Goal: Information Seeking & Learning: Understand process/instructions

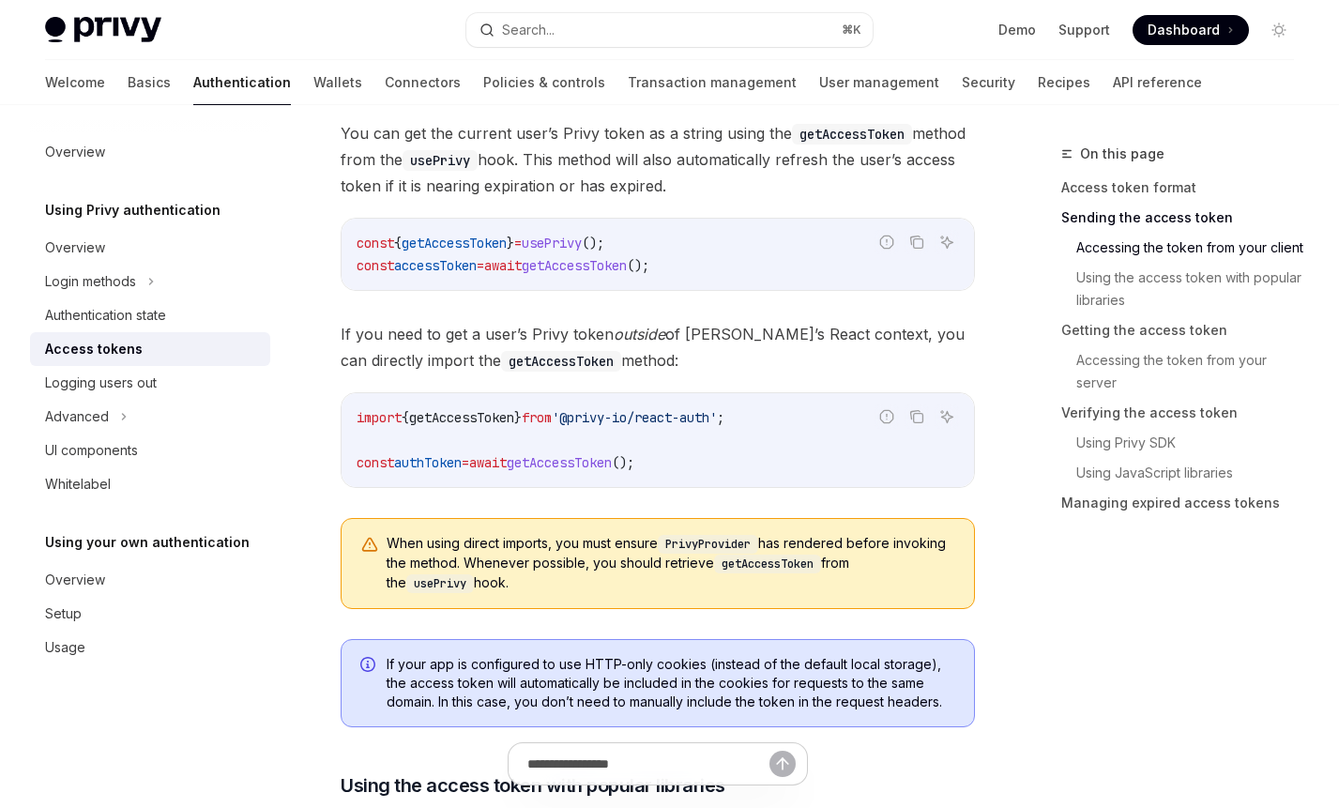
scroll to position [903, 0]
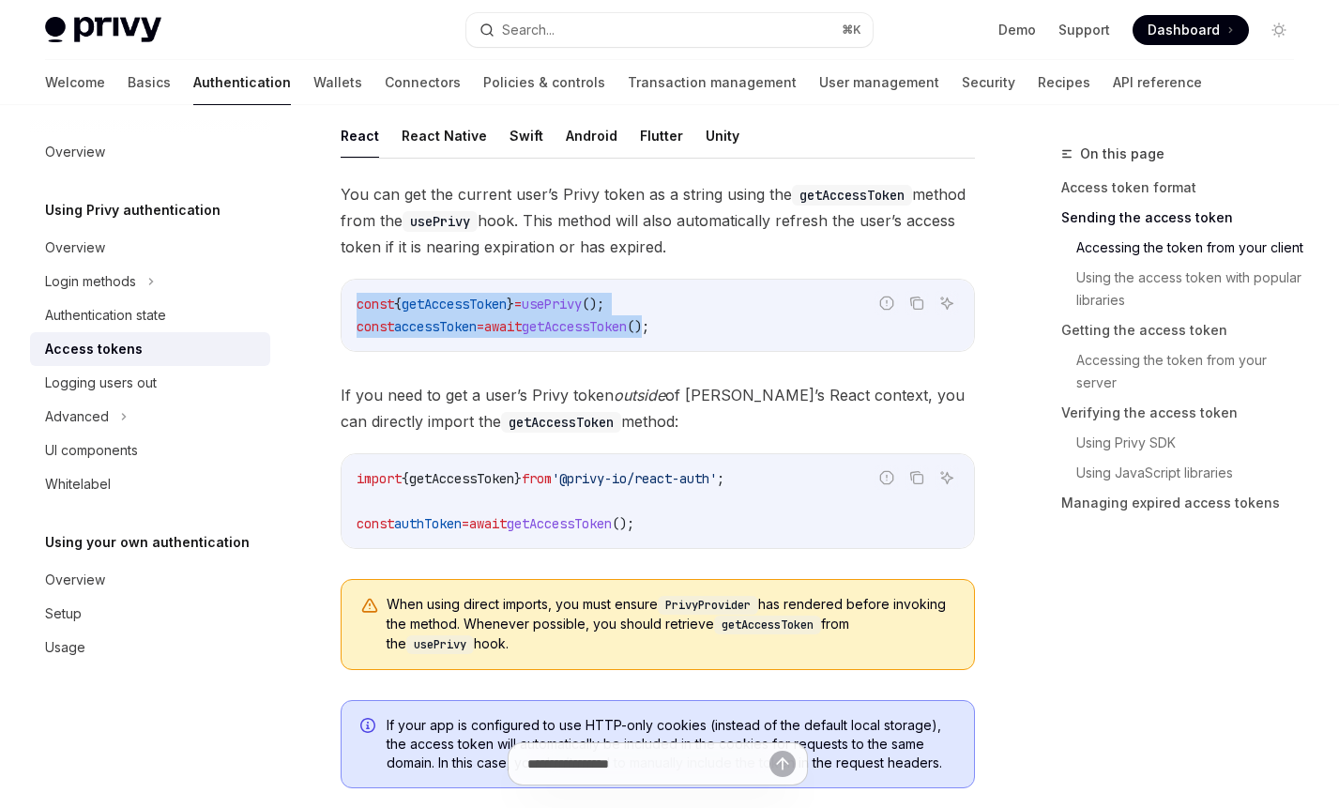
drag, startPoint x: 690, startPoint y: 330, endPoint x: 355, endPoint y: 285, distance: 338.8
click at [356, 285] on div "const { getAccessToken } = usePrivy (); const accessToken = await getAccessToke…" at bounding box center [657, 315] width 632 height 71
copy code "const { getAccessToken } = usePrivy (); const accessToken = await getAccessToke…"
click at [833, 483] on code "import { getAccessToken } from '@privy-io/react-auth' ; const authToken = await…" at bounding box center [657, 501] width 602 height 68
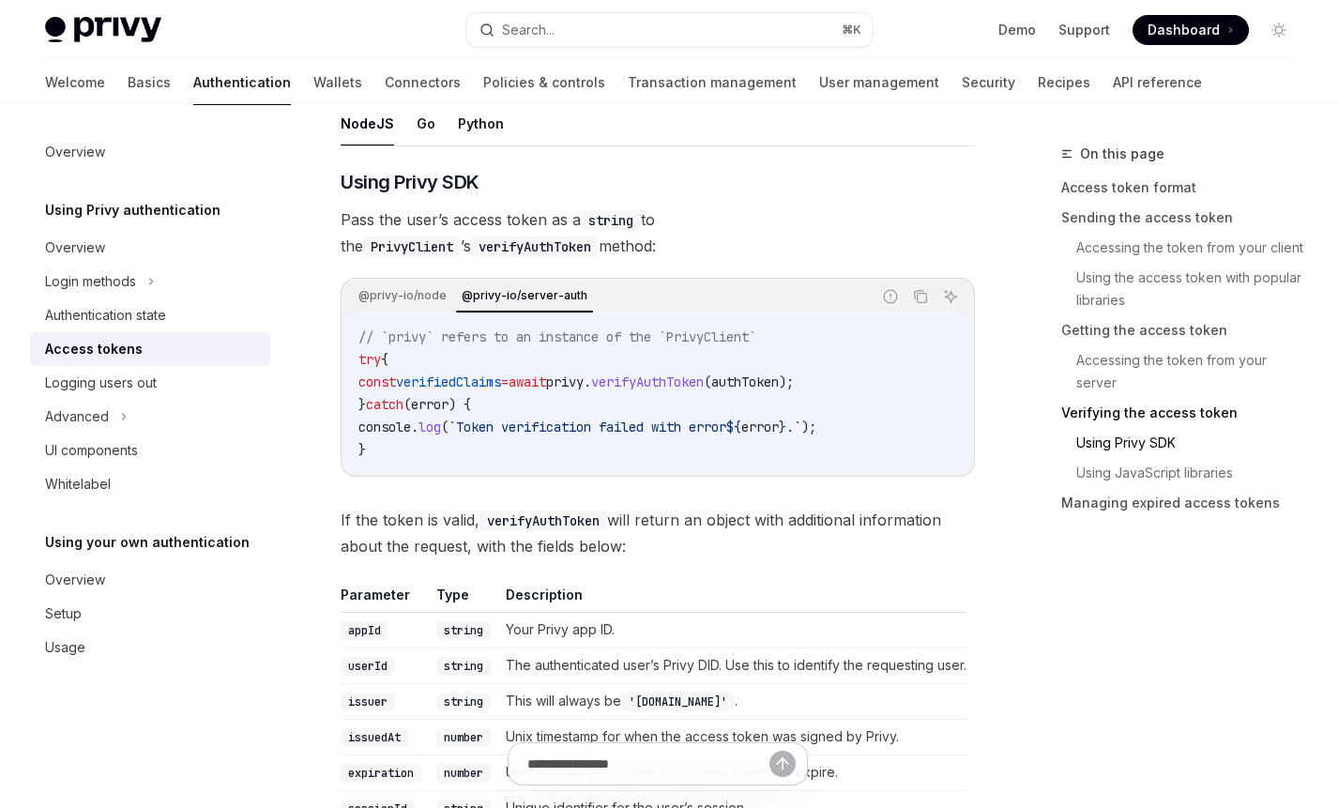
scroll to position [2936, 0]
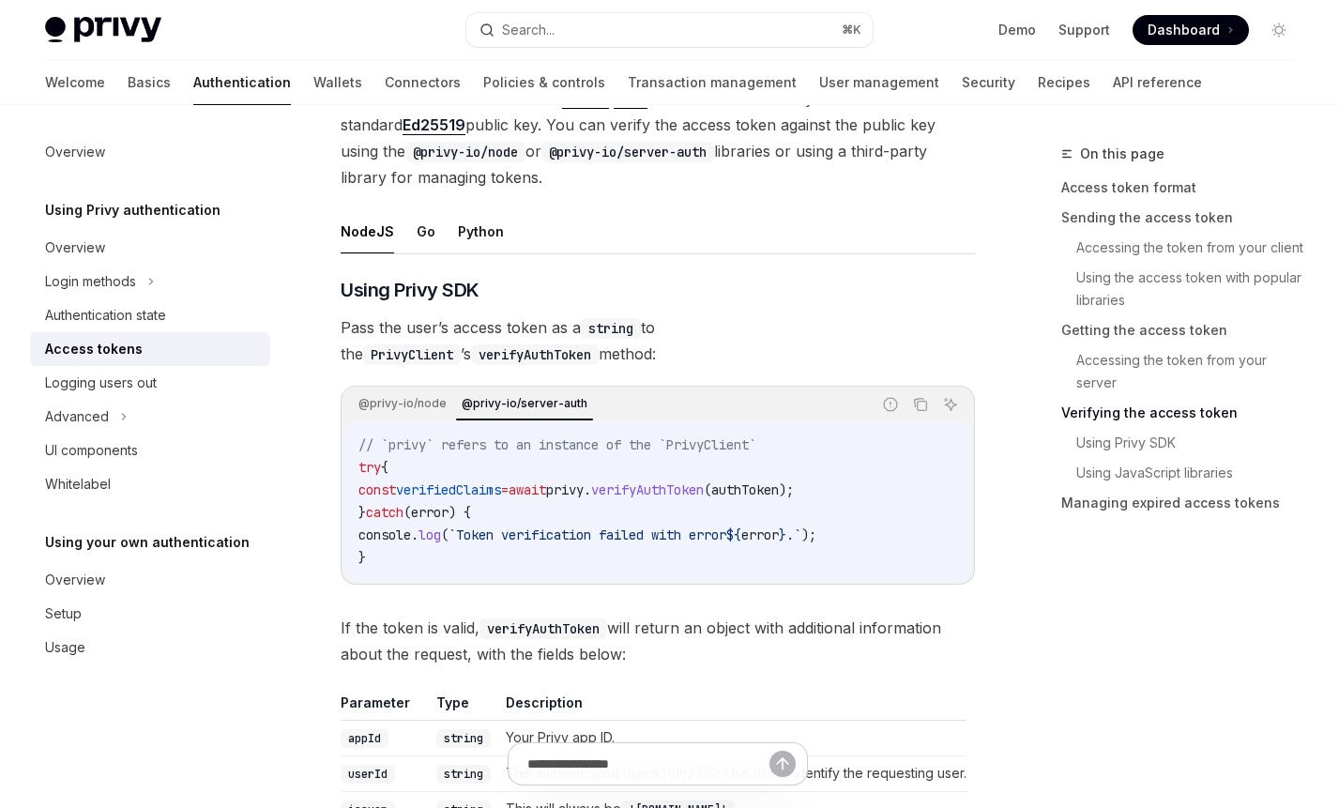
click at [676, 481] on span "verifyAuthToken" at bounding box center [647, 489] width 113 height 17
drag, startPoint x: 639, startPoint y: 358, endPoint x: 469, endPoint y: 346, distance: 170.2
click at [469, 388] on div "@privy-io/node @privy-io/server-auth" at bounding box center [606, 404] width 527 height 32
copy div "privy-io/server-auth"
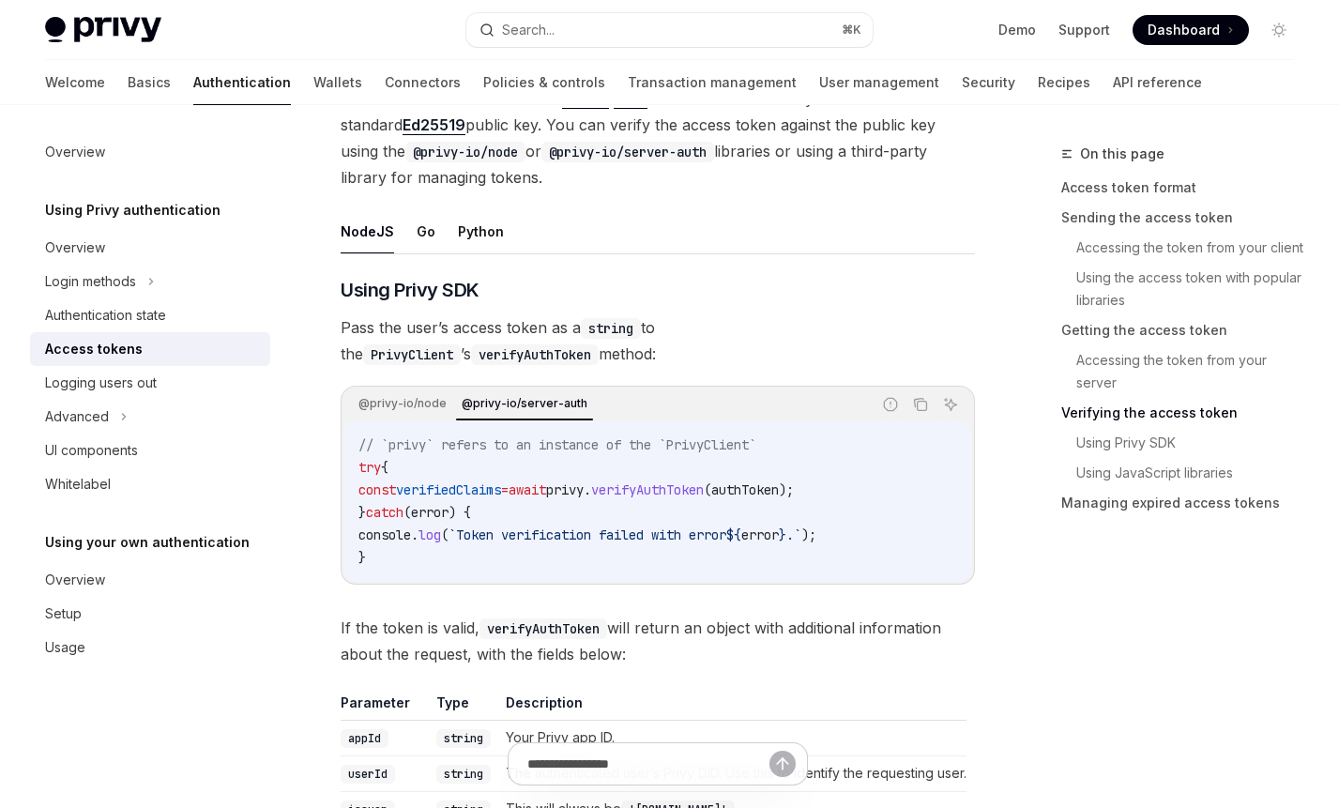
click at [370, 388] on div "@privy-io/node @privy-io/server-auth" at bounding box center [606, 404] width 527 height 32
click at [1152, 437] on link "Using Privy SDK" at bounding box center [1185, 443] width 248 height 30
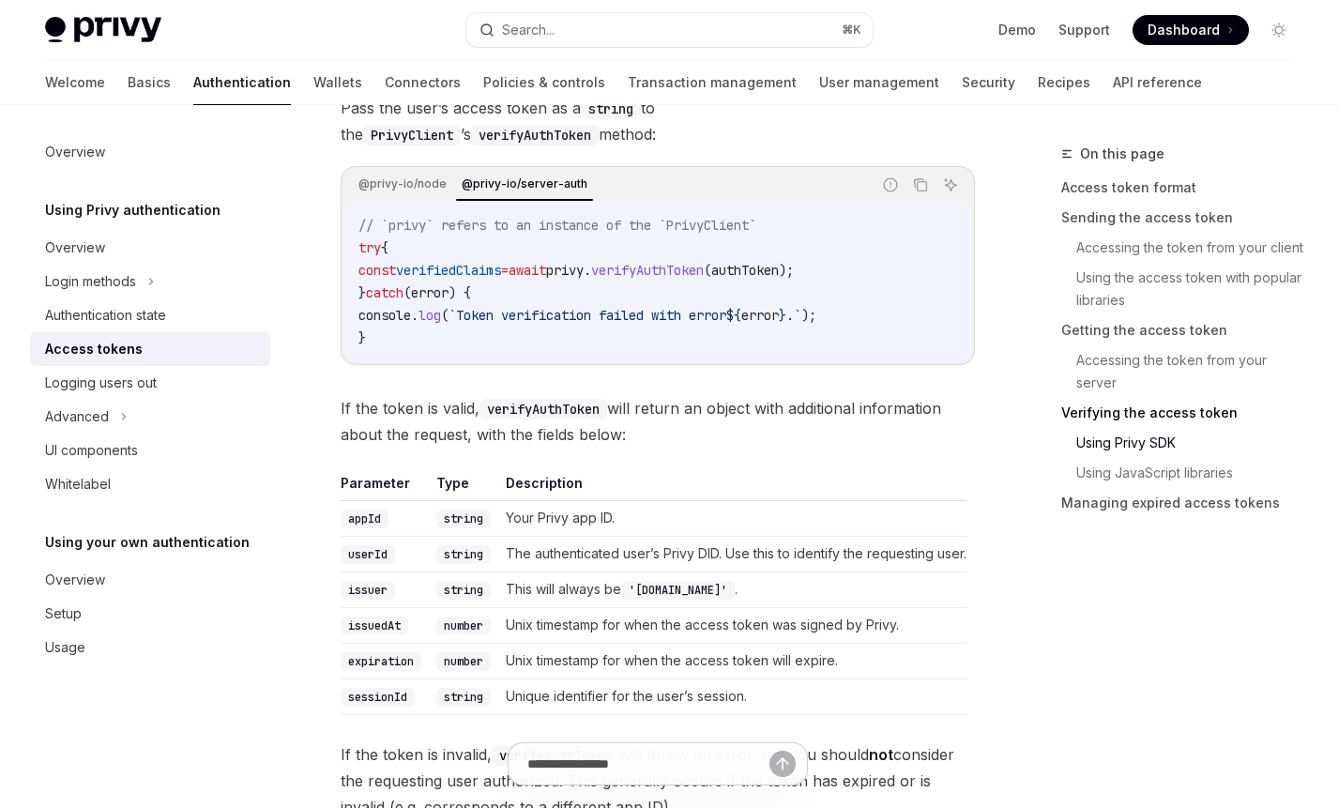
scroll to position [3158, 0]
click at [821, 472] on th "Description" at bounding box center [732, 485] width 468 height 27
click at [1166, 469] on link "Using JavaScript libraries" at bounding box center [1185, 473] width 248 height 30
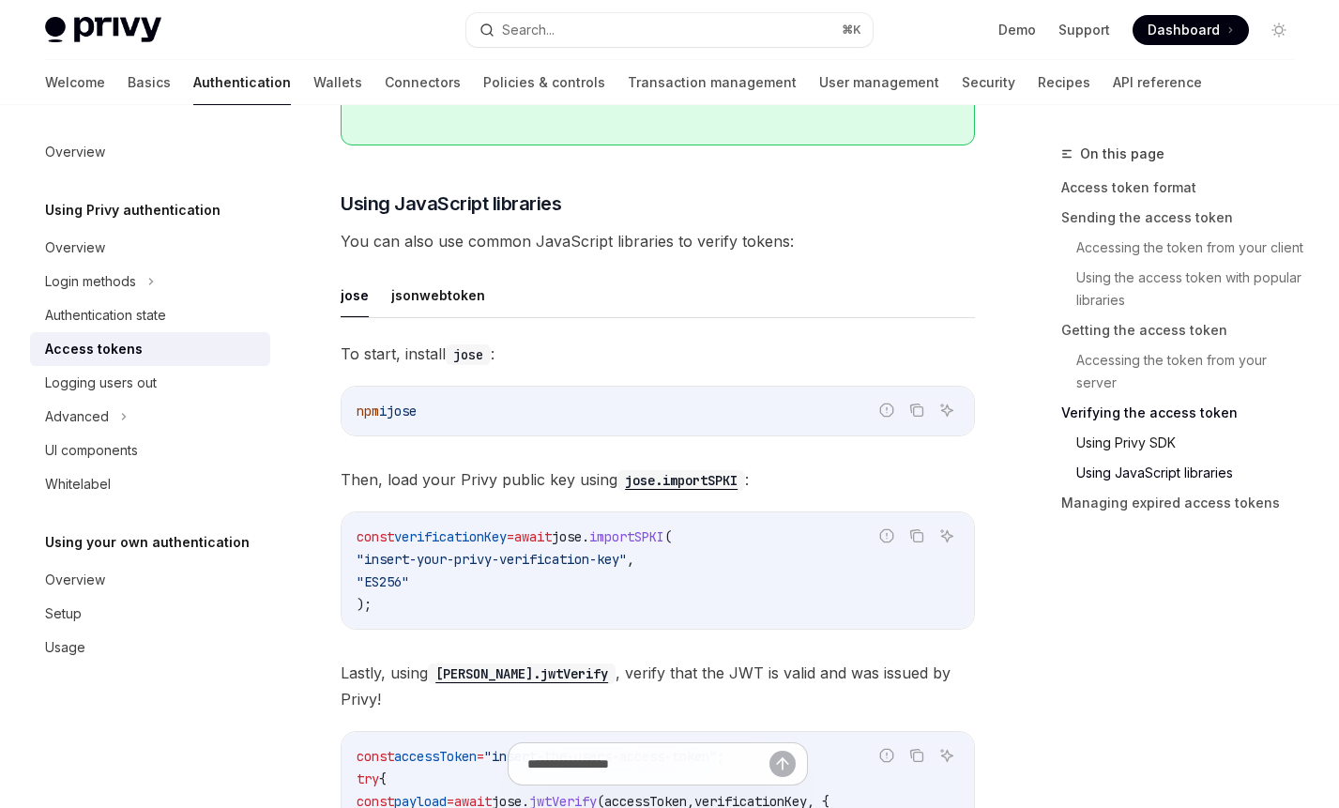
click at [1131, 439] on link "Using Privy SDK" at bounding box center [1185, 443] width 248 height 30
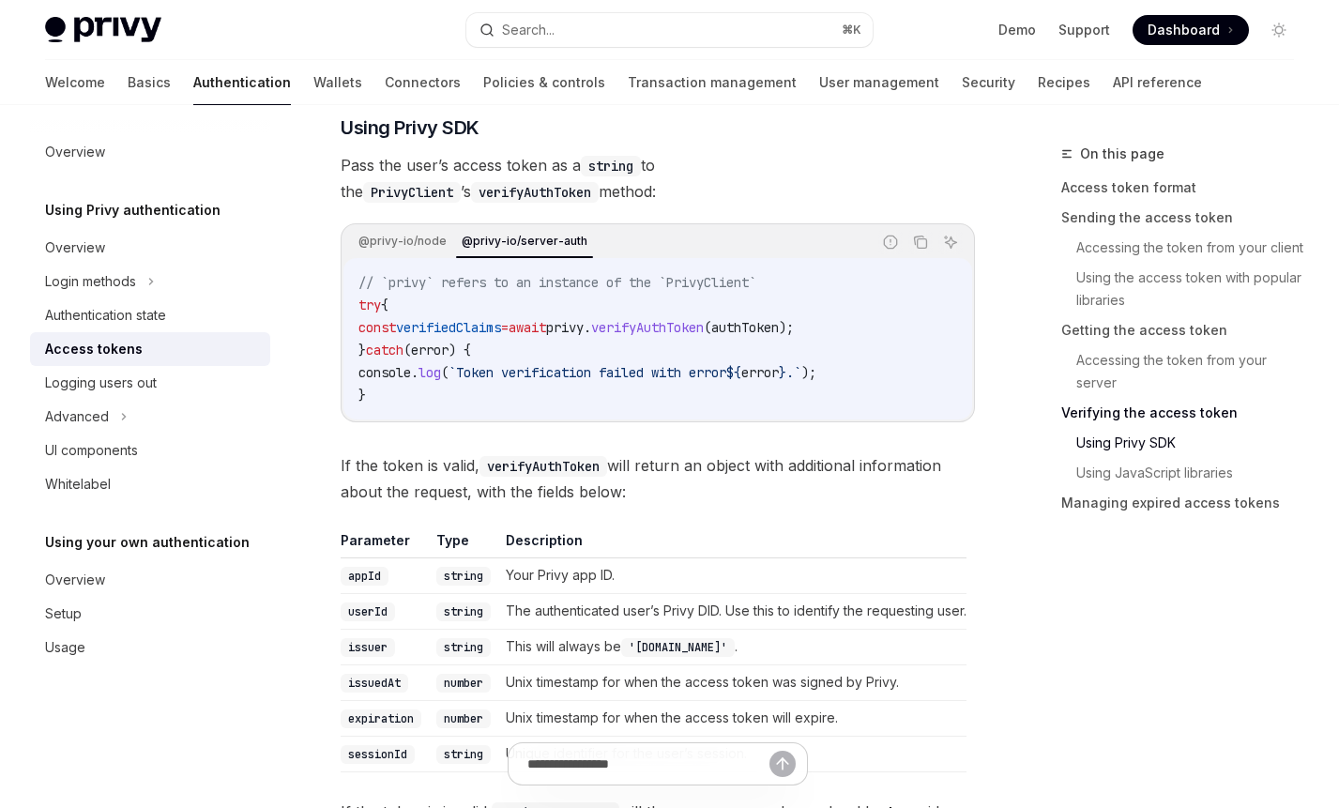
scroll to position [3097, 0]
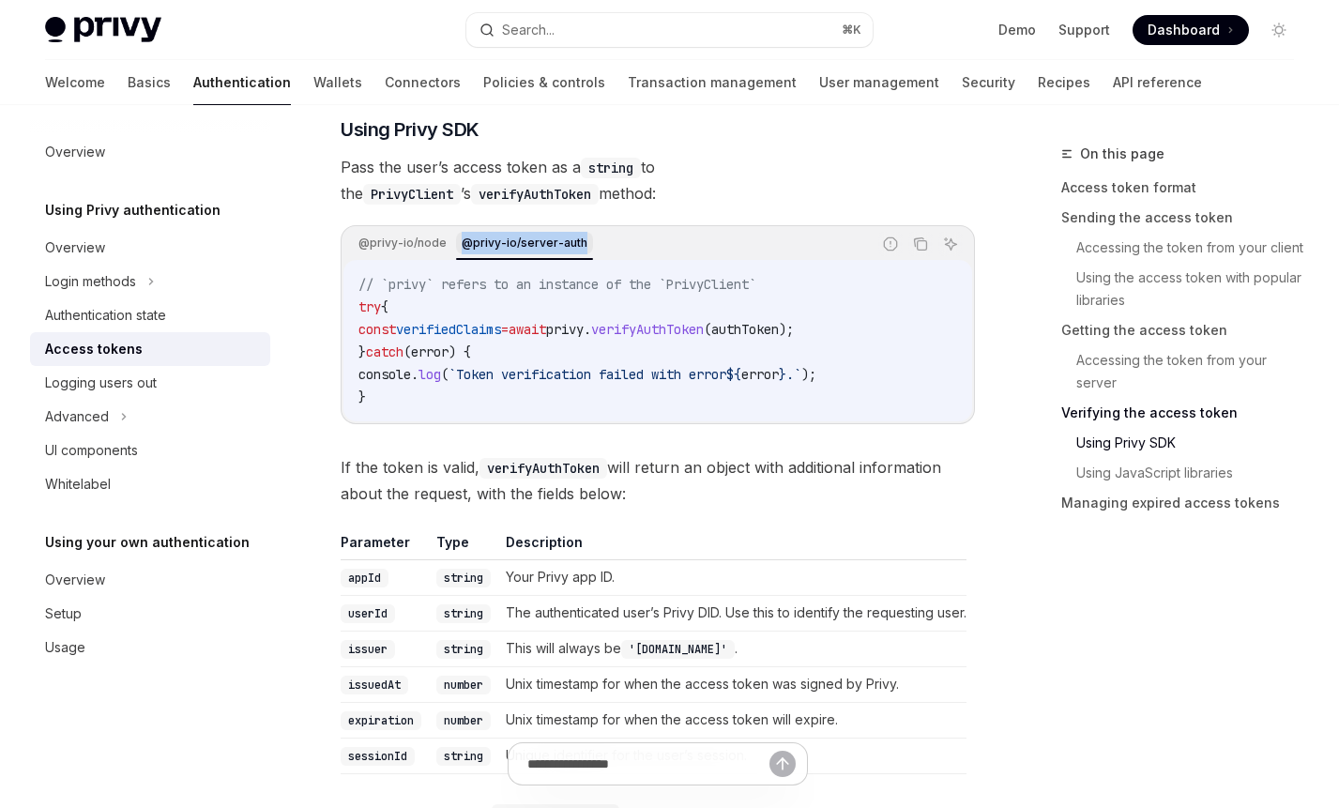
drag, startPoint x: 633, startPoint y: 189, endPoint x: 455, endPoint y: 190, distance: 178.2
click at [455, 228] on div "@privy-io/node @privy-io/server-auth" at bounding box center [606, 244] width 527 height 32
copy div "@privy-io/server-auth"
drag, startPoint x: 338, startPoint y: 196, endPoint x: 452, endPoint y: 197, distance: 114.5
click at [452, 197] on div "**********" at bounding box center [481, 39] width 993 height 5987
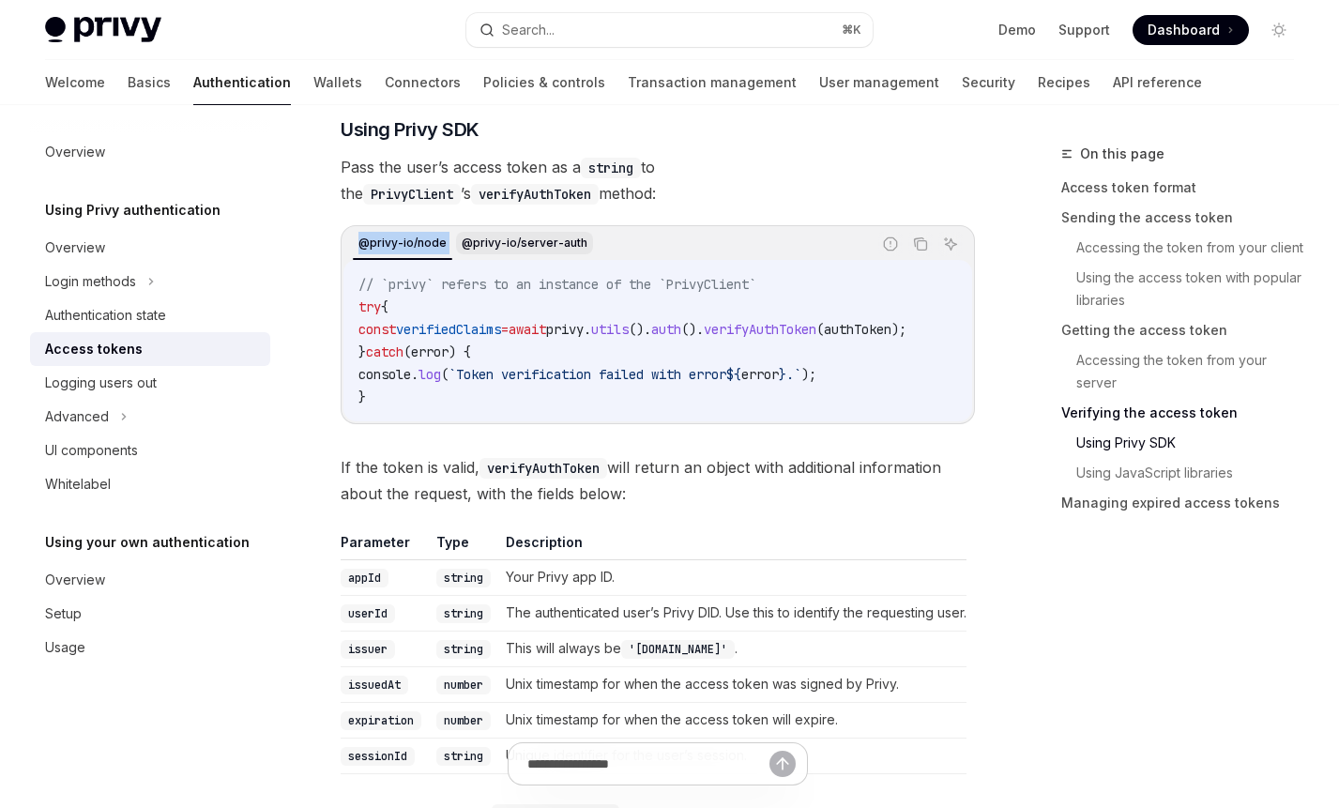
copy button "@privy-io/node"
click at [786, 260] on div "// `privy` refers to an instance of the `PrivyClient` try { const verifiedClaim…" at bounding box center [657, 340] width 629 height 161
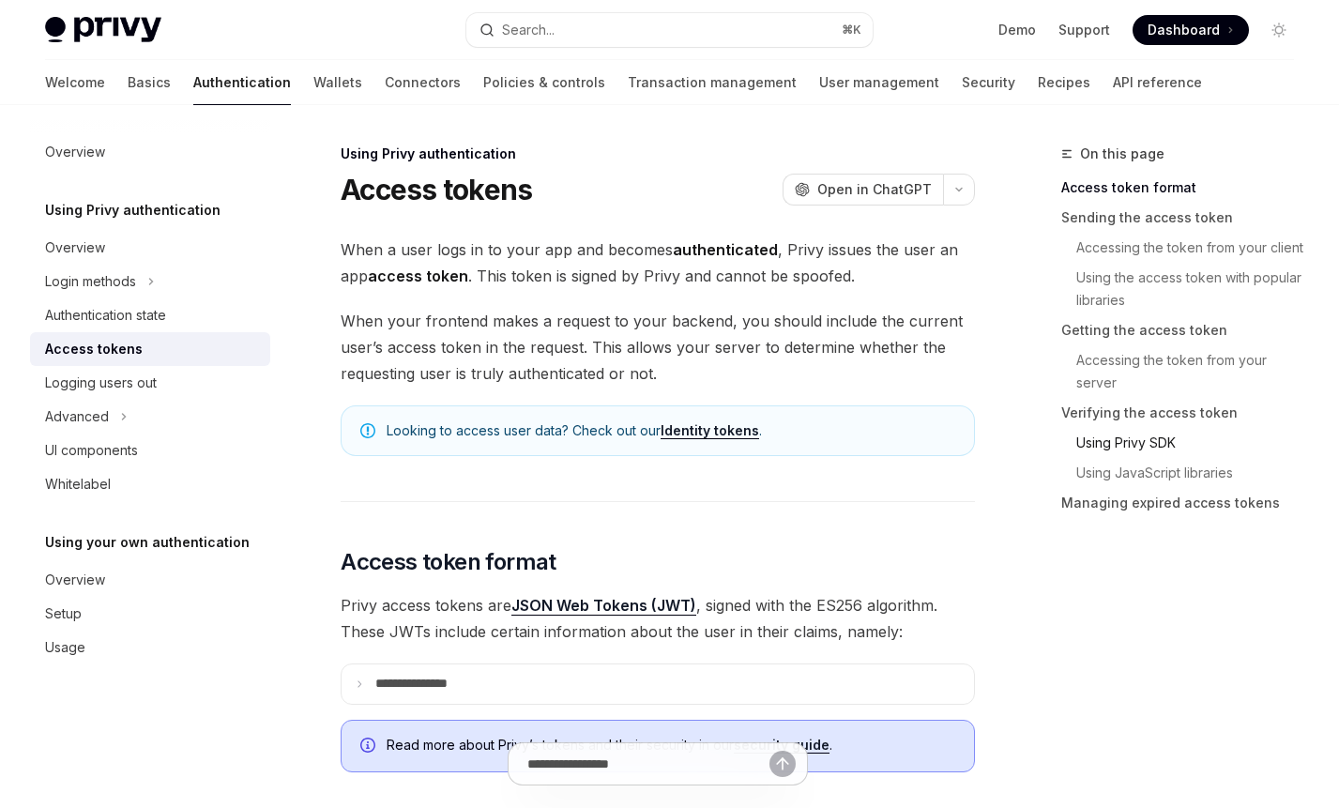
click at [1139, 444] on link "Using Privy SDK" at bounding box center [1185, 443] width 248 height 30
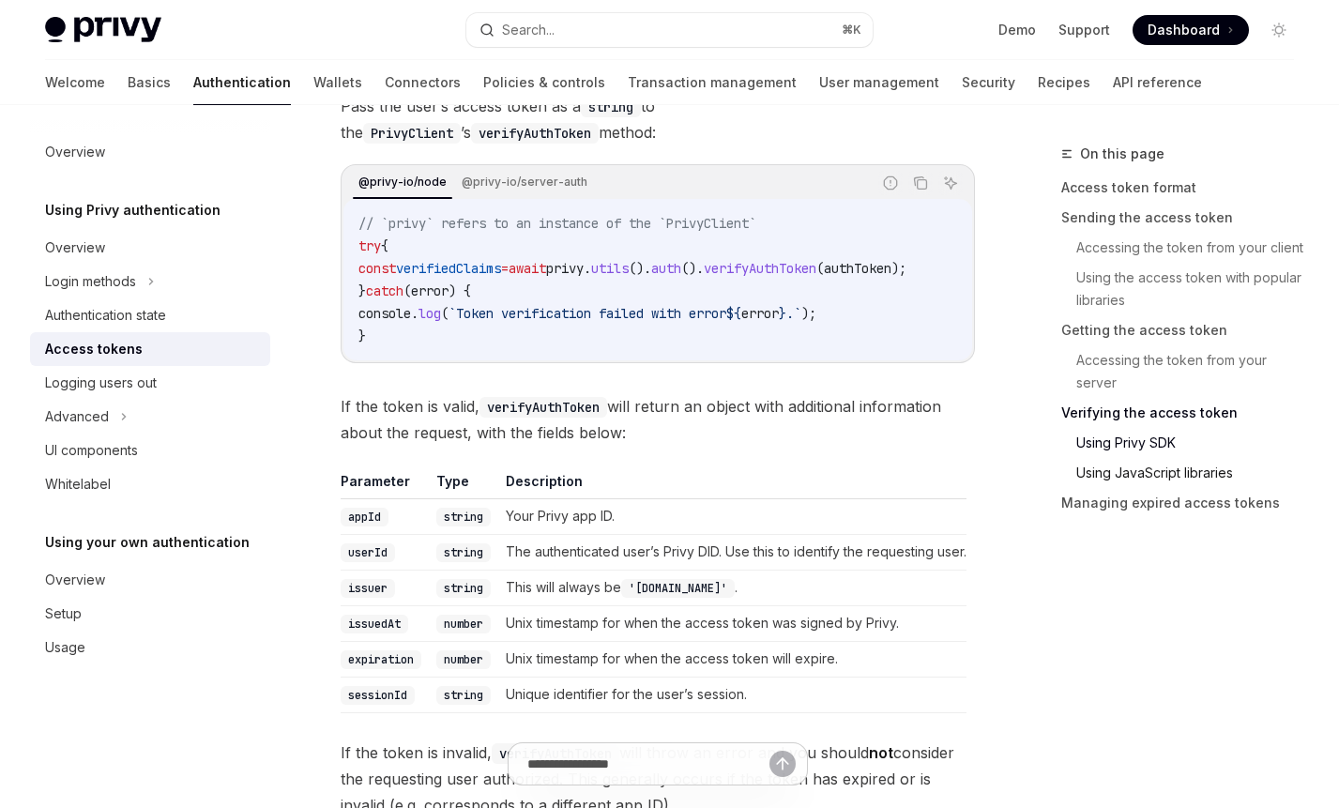
click at [1139, 475] on link "Using JavaScript libraries" at bounding box center [1185, 473] width 248 height 30
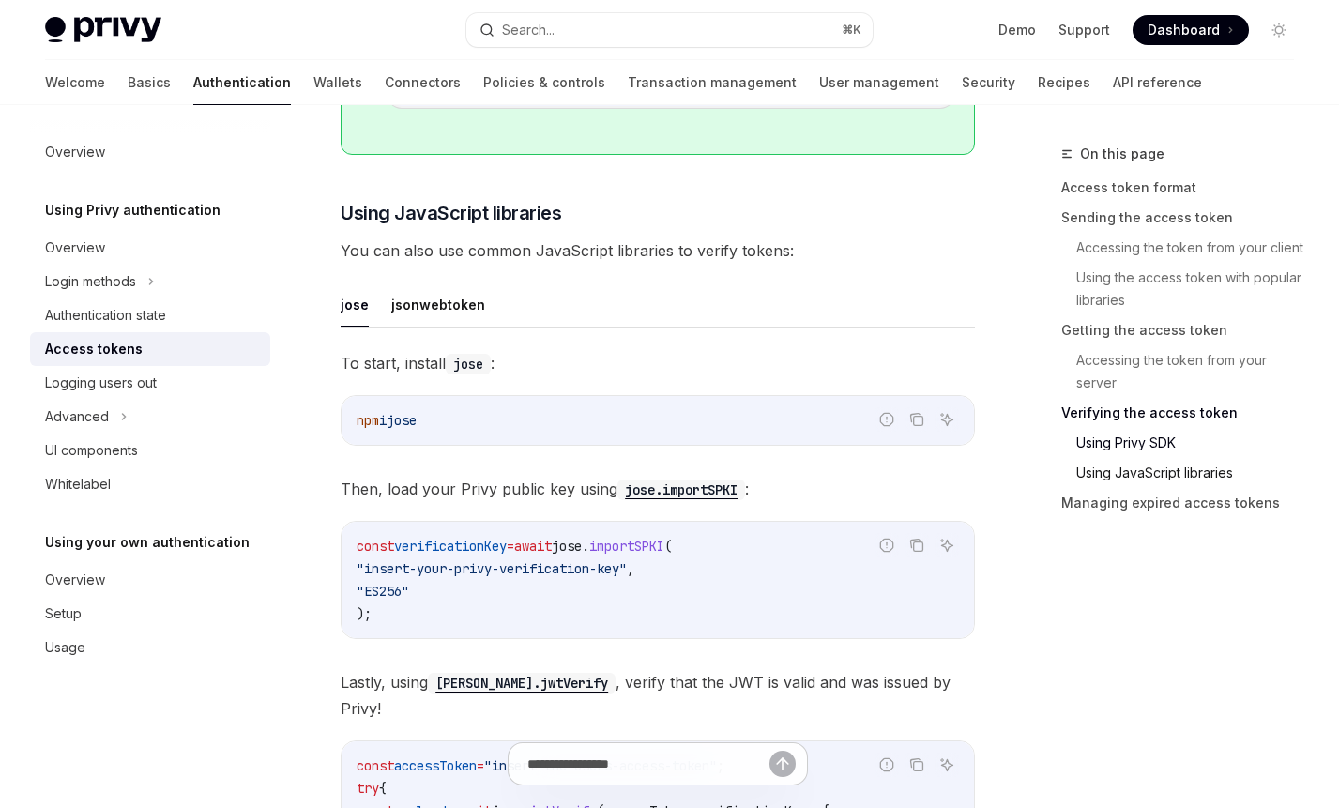
scroll to position [4283, 0]
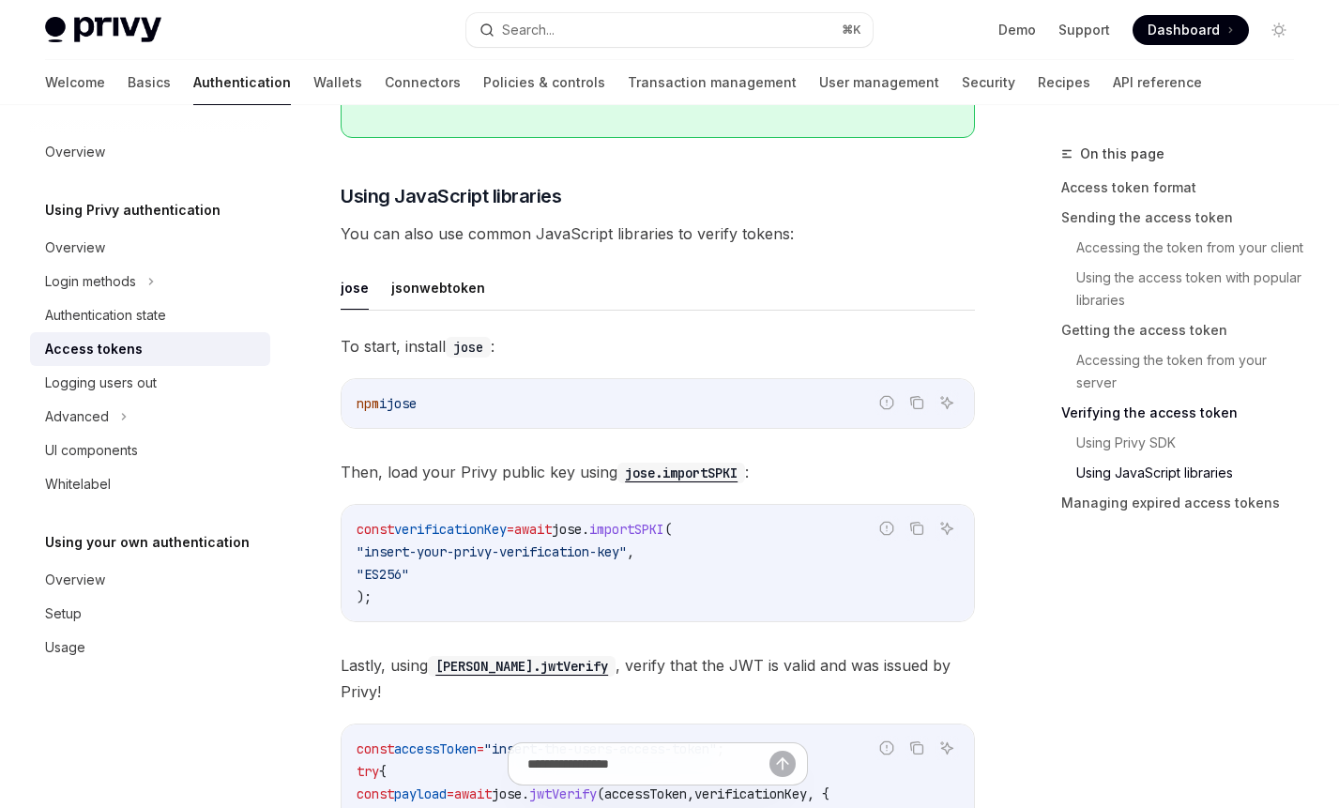
click at [1130, 458] on link "Using JavaScript libraries" at bounding box center [1185, 473] width 248 height 30
click at [1124, 473] on link "Using JavaScript libraries" at bounding box center [1185, 473] width 248 height 30
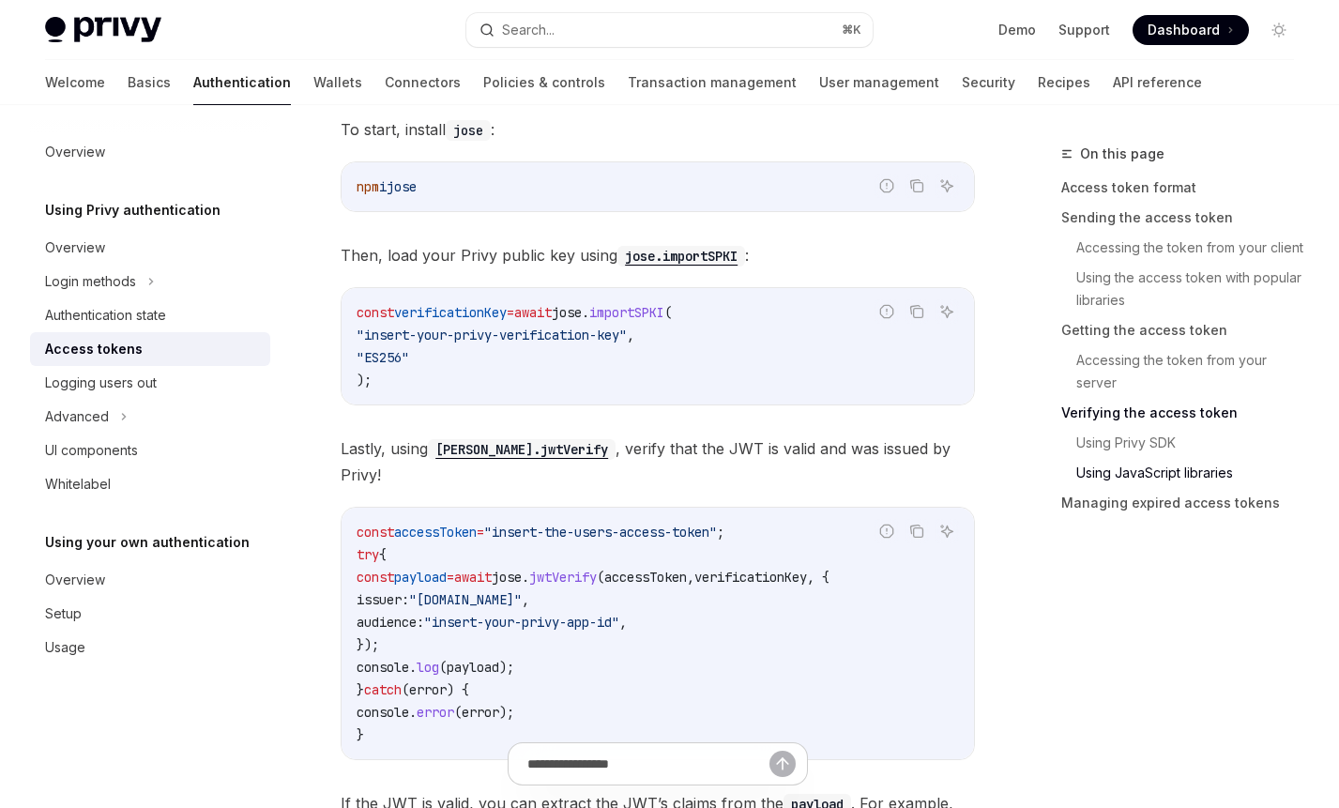
scroll to position [4665, 0]
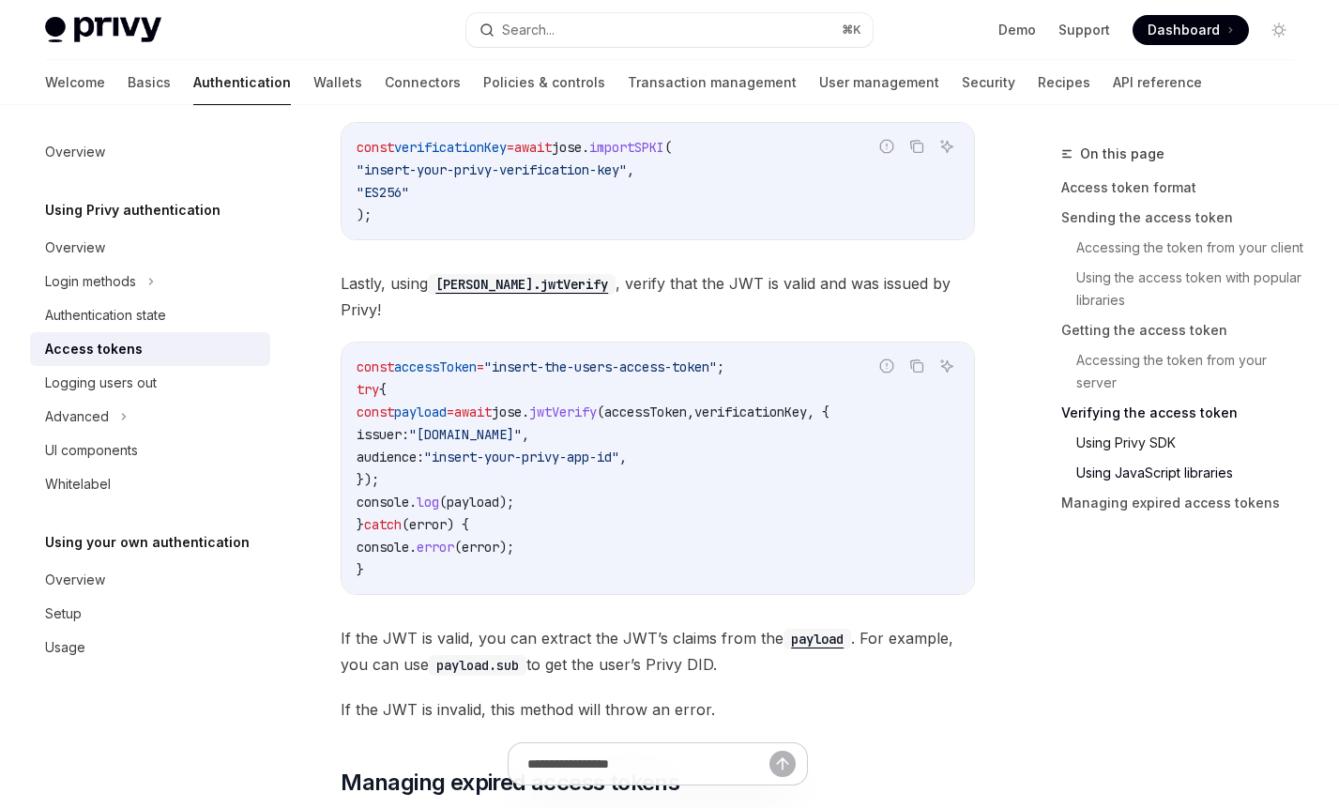
click at [1133, 446] on link "Using Privy SDK" at bounding box center [1185, 443] width 248 height 30
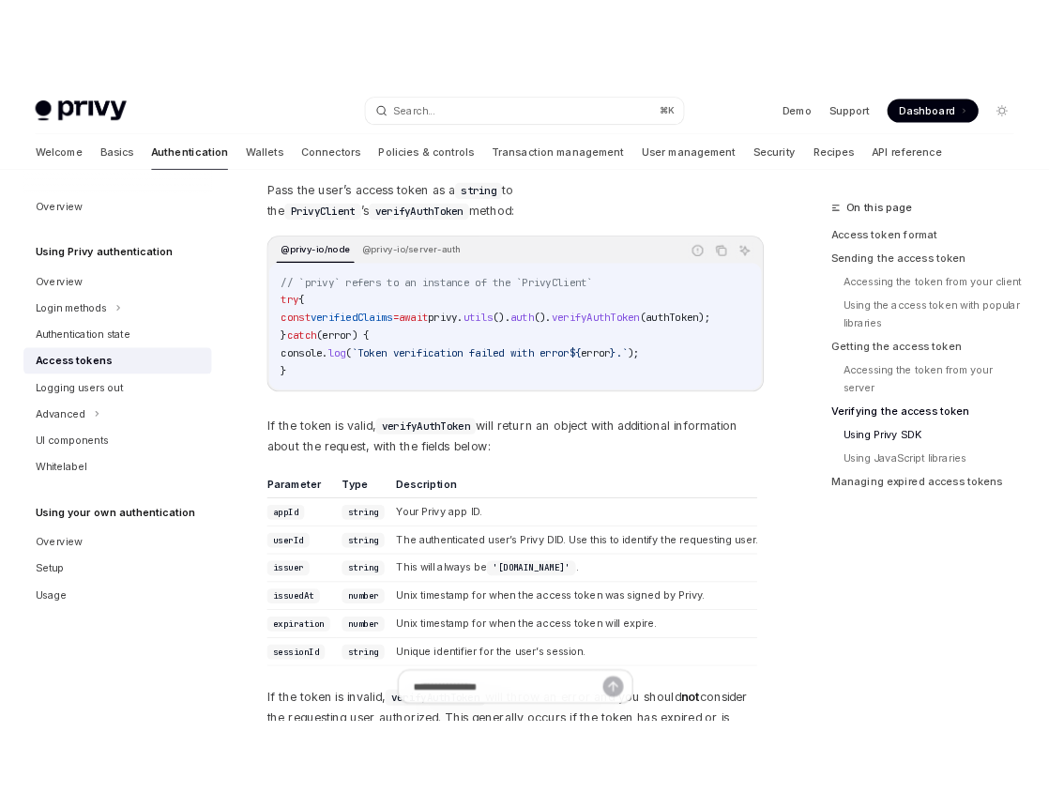
scroll to position [3047, 0]
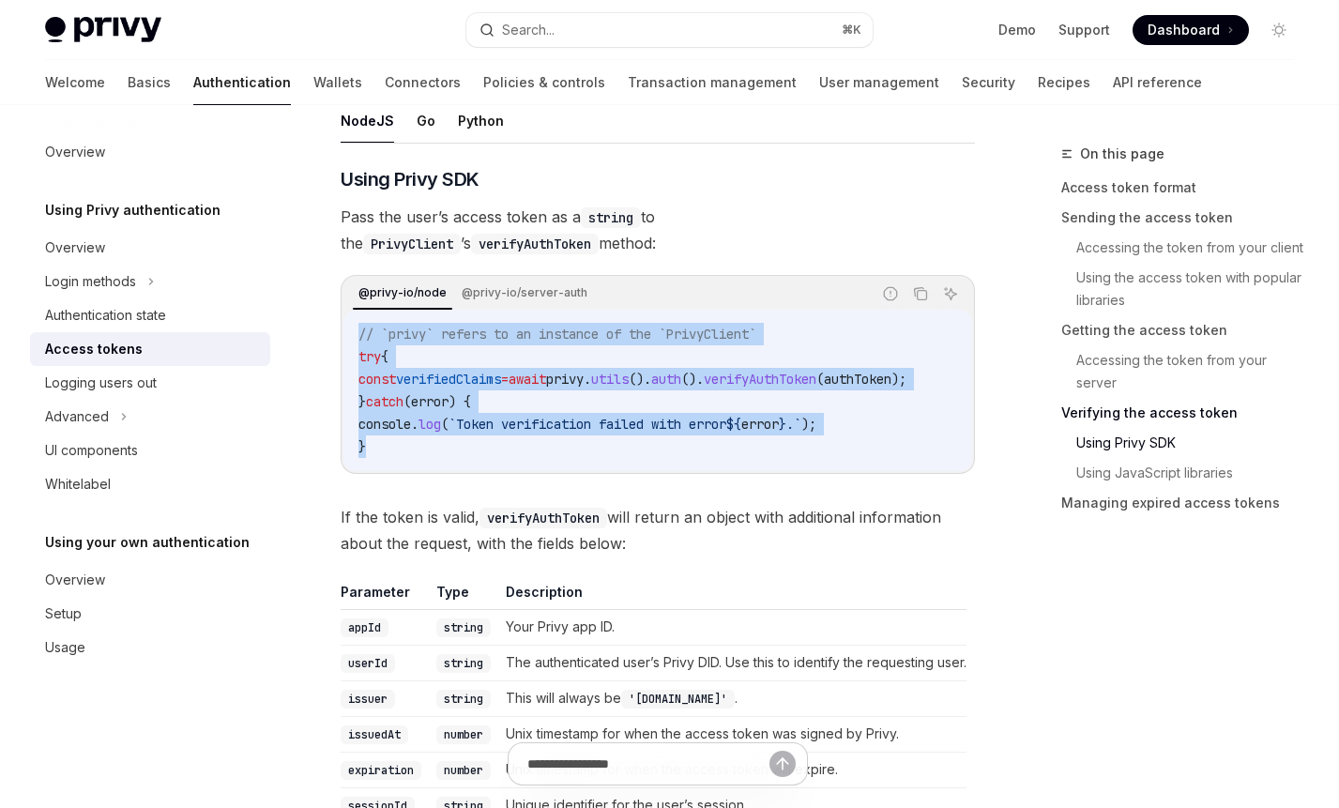
drag, startPoint x: 350, startPoint y: 274, endPoint x: 460, endPoint y: 400, distance: 166.9
click at [461, 401] on div "// `privy` refers to an instance of the `PrivyClient` try { const verifiedClaim…" at bounding box center [657, 390] width 629 height 161
copy code "// `privy` refers to an instance of the `PrivyClient` try { const verifiedClaim…"
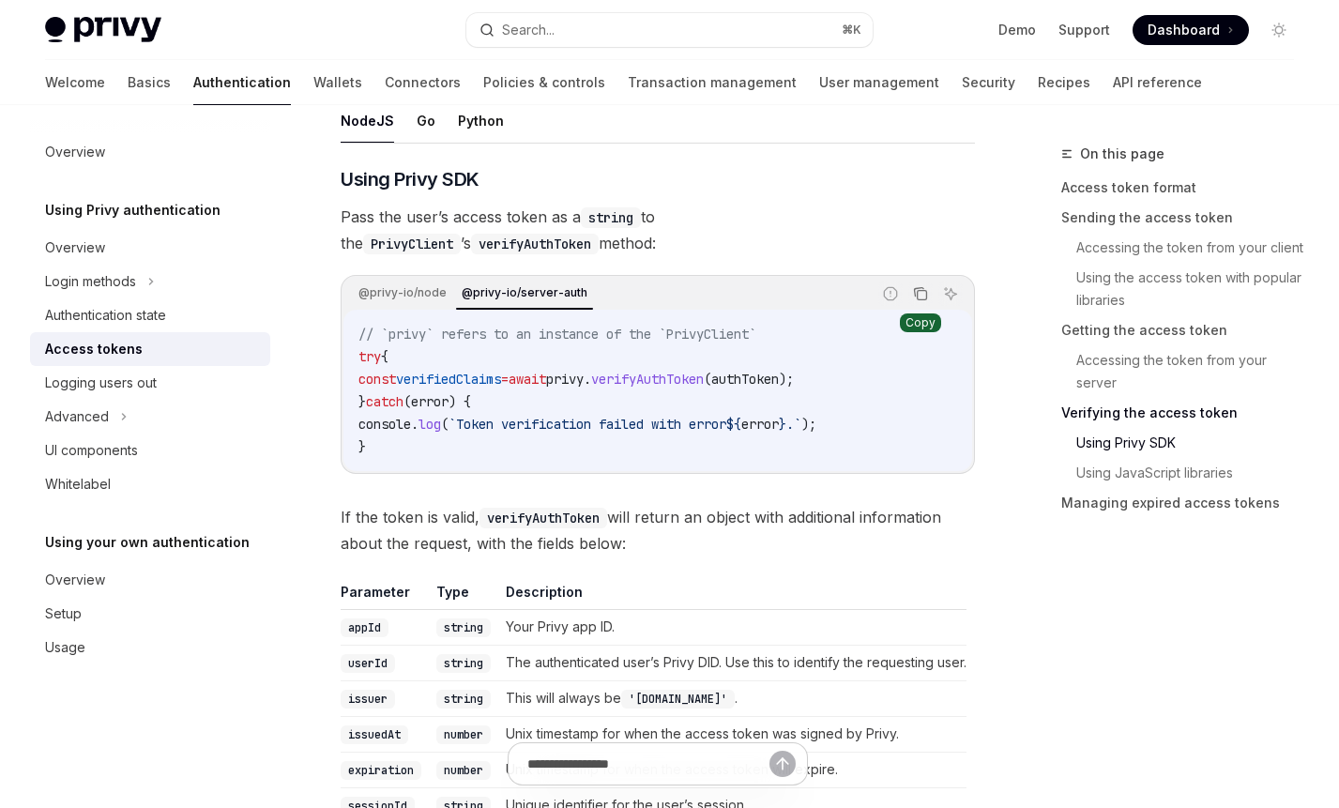
click at [917, 290] on icon "Copy the contents from the code block" at bounding box center [921, 294] width 9 height 9
drag, startPoint x: 671, startPoint y: 228, endPoint x: 463, endPoint y: 232, distance: 207.4
click at [463, 278] on div "@privy-io/node @privy-io/server-auth" at bounding box center [606, 294] width 527 height 32
copy div "privy-io/server-auth"
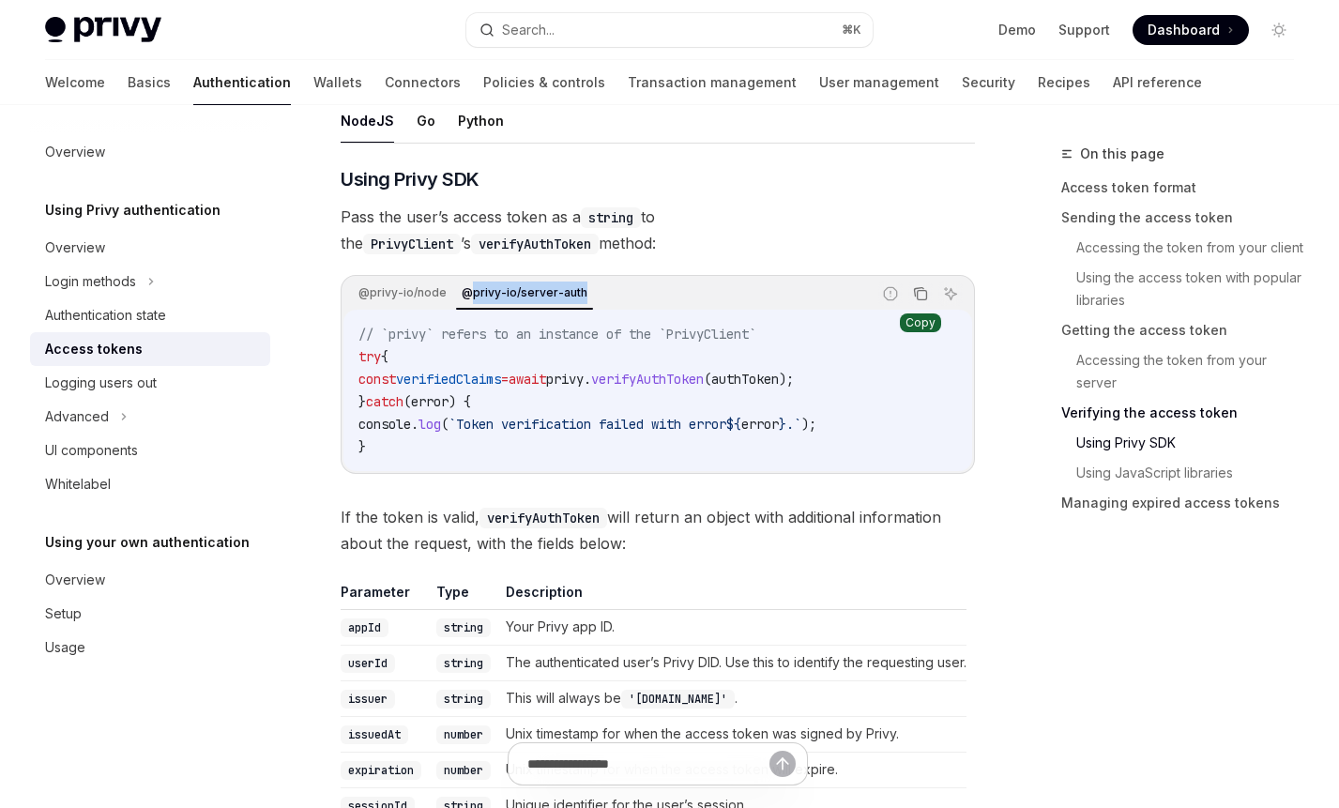
click at [921, 286] on icon "Copy the contents from the code block" at bounding box center [920, 293] width 15 height 15
type textarea "*"
